Goal: Task Accomplishment & Management: Use online tool/utility

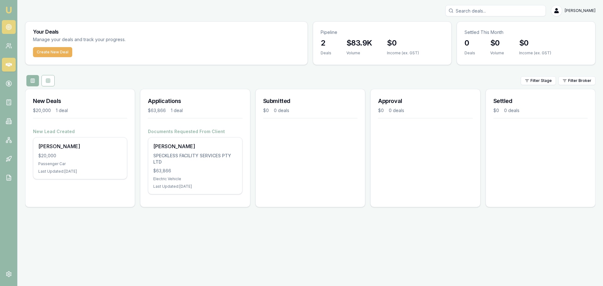
click at [15, 25] on link at bounding box center [9, 27] width 14 height 14
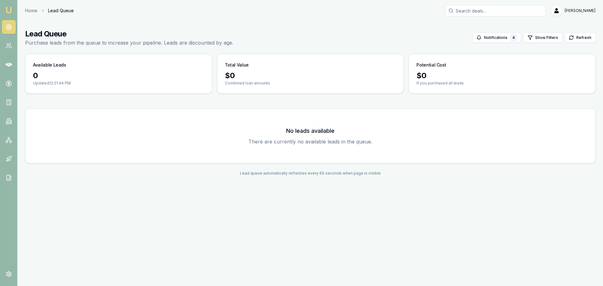
click at [118, 164] on main "Lead Queue Purchase leads from the queue to increase your pipeline. Leads are d…" at bounding box center [311, 102] width 586 height 162
click at [101, 216] on div "Emu Broker Home Lead Queue [PERSON_NAME] Toggle Menu Lead Queue Purchase leads …" at bounding box center [301, 143] width 603 height 286
